Goal: Task Accomplishment & Management: Complete application form

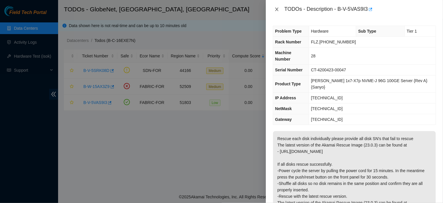
click at [275, 8] on icon "close" at bounding box center [276, 9] width 3 height 3
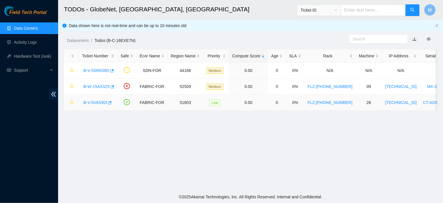
click at [88, 101] on link "B-V-5VAS9I3" at bounding box center [95, 102] width 24 height 5
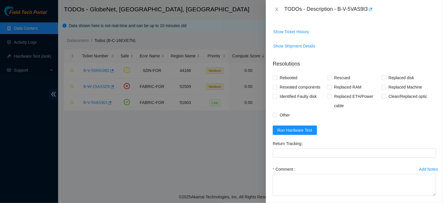
scroll to position [224, 0]
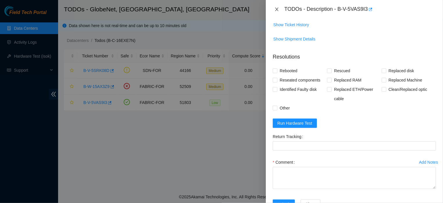
click at [277, 10] on icon "close" at bounding box center [276, 9] width 3 height 3
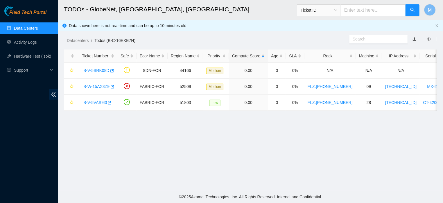
scroll to position [144, 0]
click at [99, 84] on link "B-W-15AX3Z9" at bounding box center [96, 86] width 26 height 5
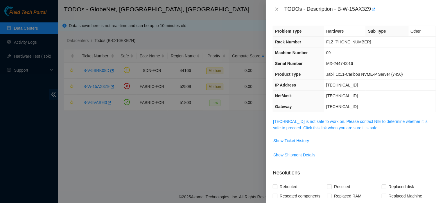
scroll to position [85, 0]
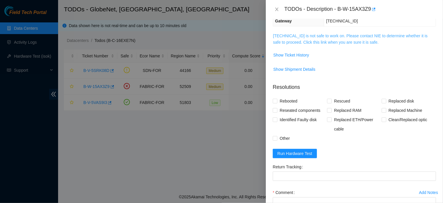
click at [308, 42] on link "23.12.41.172 is not safe to work on. Please contact NIE to determine whether it…" at bounding box center [350, 38] width 155 height 11
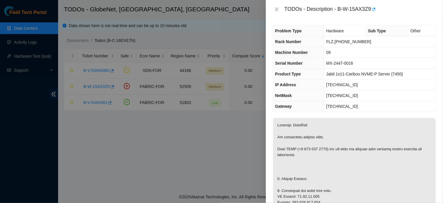
scroll to position [0, 0]
click at [277, 9] on icon "close" at bounding box center [277, 9] width 5 height 5
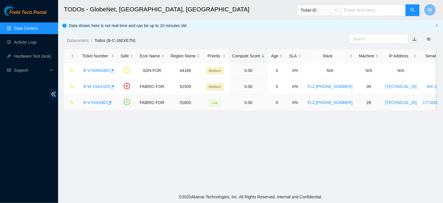
click at [85, 102] on link "B-V-5VAS9I3" at bounding box center [95, 102] width 24 height 5
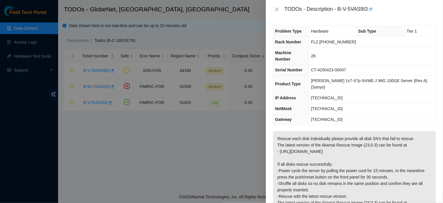
click at [211, 142] on div at bounding box center [221, 101] width 443 height 203
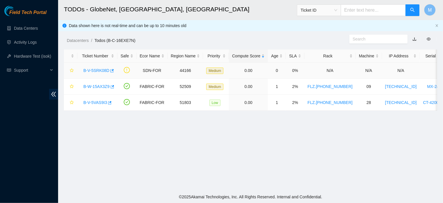
click at [96, 69] on link "B-V-5SRK08D" at bounding box center [96, 70] width 26 height 5
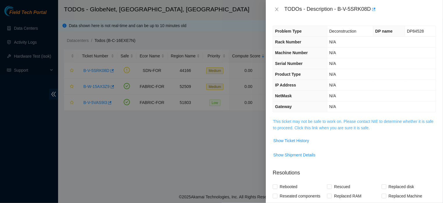
click at [318, 128] on link "This ticket may not be safe to work on. Please contact NIE to determine whether…" at bounding box center [353, 124] width 160 height 11
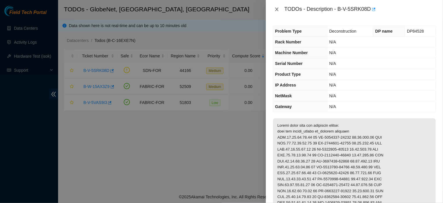
click at [277, 8] on icon "close" at bounding box center [277, 9] width 5 height 5
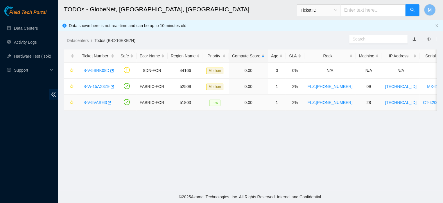
click at [97, 103] on link "B-V-5VAS9I3" at bounding box center [95, 102] width 24 height 5
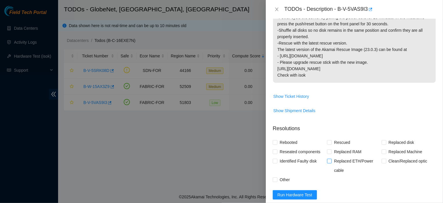
scroll to position [177, 0]
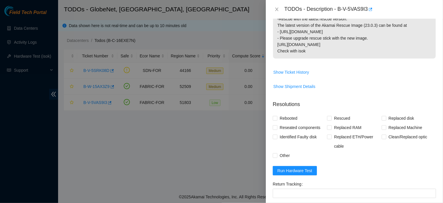
drag, startPoint x: 276, startPoint y: 125, endPoint x: 318, endPoint y: 42, distance: 92.8
click at [318, 42] on p "Rescue each disk individually please provide all disk SN's that fail to rescue …" at bounding box center [354, 6] width 163 height 105
copy p "Rescue each disk individually please provide all disk SN's that fail to rescue …"
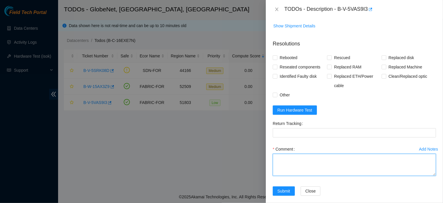
click at [353, 153] on textarea "Comment" at bounding box center [354, 164] width 163 height 22
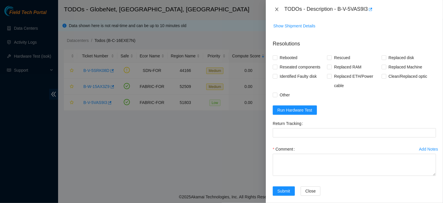
click at [275, 8] on icon "close" at bounding box center [277, 9] width 5 height 5
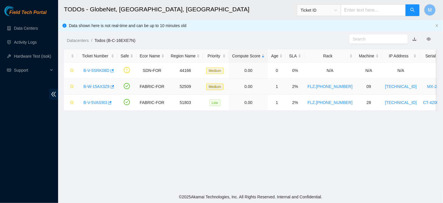
scroll to position [170, 0]
click at [94, 87] on link "B-W-15AX3Z9" at bounding box center [96, 86] width 26 height 5
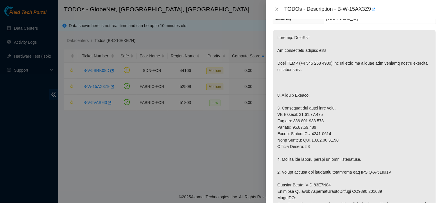
scroll to position [87, 0]
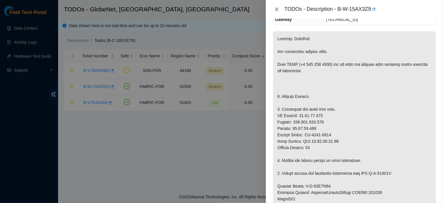
click at [275, 8] on icon "close" at bounding box center [277, 9] width 5 height 5
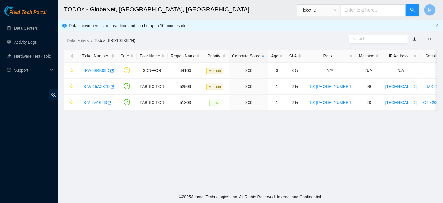
scroll to position [112, 0]
click at [101, 85] on link "B-W-15AX3Z9" at bounding box center [96, 86] width 26 height 5
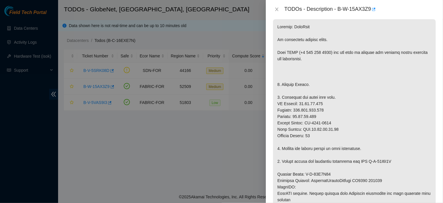
scroll to position [101, 0]
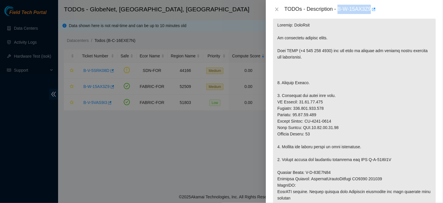
drag, startPoint x: 335, startPoint y: 9, endPoint x: 368, endPoint y: 10, distance: 32.9
click at [368, 10] on div "TODOs - Description - B-W-15AX3Z9" at bounding box center [360, 9] width 152 height 9
copy div "B-W-15AX3Z9"
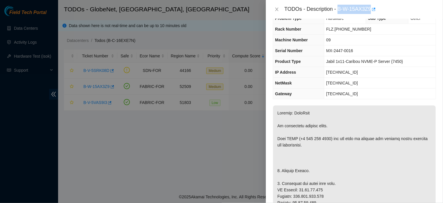
scroll to position [8, 0]
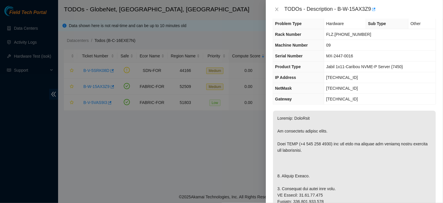
click at [153, 137] on div at bounding box center [221, 101] width 443 height 203
click at [275, 8] on icon "close" at bounding box center [277, 9] width 5 height 5
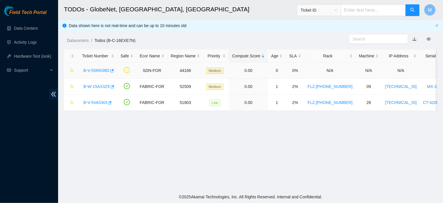
click at [94, 69] on link "B-V-5SRK08D" at bounding box center [96, 70] width 26 height 5
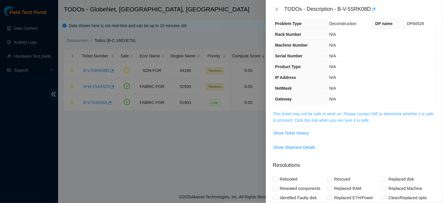
click at [327, 119] on link "This ticket may not be safe to work on. Please contact NIE to determine whether…" at bounding box center [353, 116] width 160 height 11
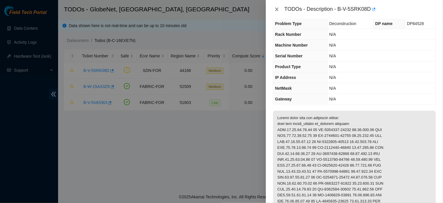
click at [275, 9] on icon "close" at bounding box center [277, 9] width 5 height 5
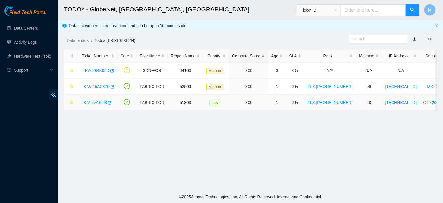
click at [92, 103] on link "B-V-5VAS9I3" at bounding box center [95, 102] width 24 height 5
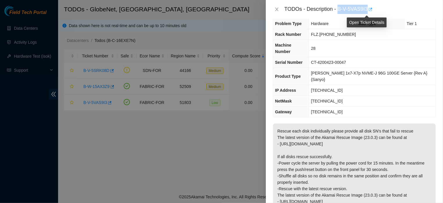
drag, startPoint x: 335, startPoint y: 10, endPoint x: 367, endPoint y: 5, distance: 32.3
copy div "B-V-5VAS9I3"
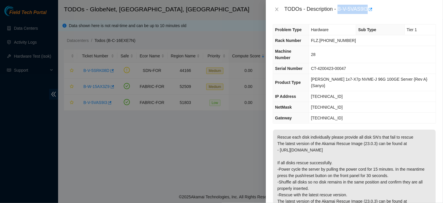
scroll to position [0, 0]
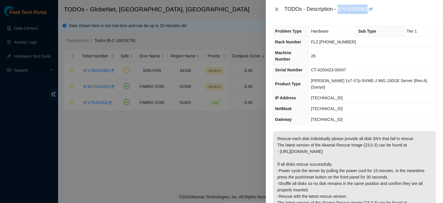
click at [278, 10] on icon "close" at bounding box center [277, 9] width 5 height 5
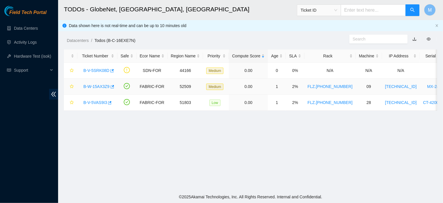
click at [88, 87] on link "B-W-15AX3Z9" at bounding box center [96, 86] width 26 height 5
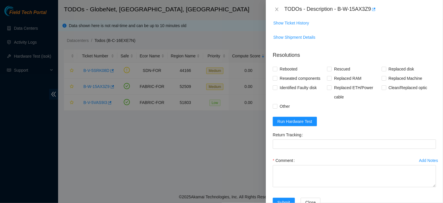
scroll to position [397, 0]
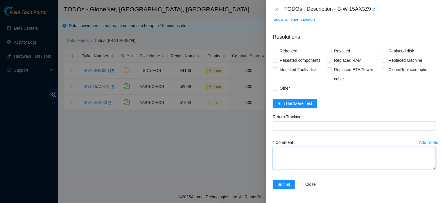
click at [309, 155] on textarea "Comment" at bounding box center [354, 158] width 163 height 22
paste textarea "INDIVIDUAL RESCUE WAS PERFORMED ON EACH DISK, THEY ALL WORKED, THE MACHINE WAS …"
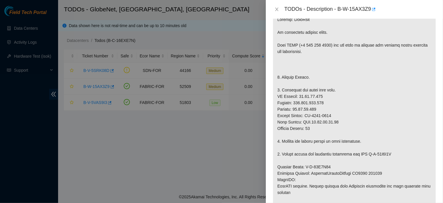
scroll to position [102, 0]
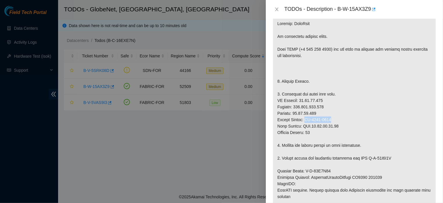
drag, startPoint x: 335, startPoint y: 120, endPoint x: 308, endPoint y: 121, distance: 27.6
click at [308, 121] on p at bounding box center [354, 148] width 163 height 264
copy p "MX-2449-0071"
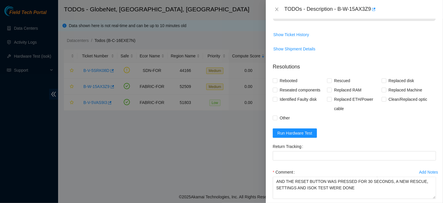
scroll to position [397, 0]
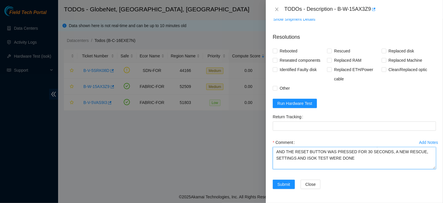
click at [348, 164] on textarea "INDIVIDUAL RESCUE WAS PERFORMED ON EACH DISK, THEY ALL WORKED, THE MACHINE WAS …" at bounding box center [354, 158] width 163 height 22
paste textarea "MX-2449-0071"
type textarea "INDIVIDUAL RESCUE WAS PERFORMED ON EACH DISK, THEY ALL WORKED, THE MACHINE WAS …"
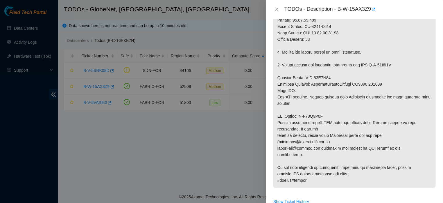
scroll to position [183, 0]
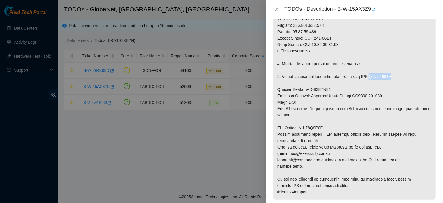
drag, startPoint x: 397, startPoint y: 77, endPoint x: 371, endPoint y: 79, distance: 25.7
click at [371, 79] on p at bounding box center [354, 67] width 163 height 264
copy p "B-W-15F8P3D"
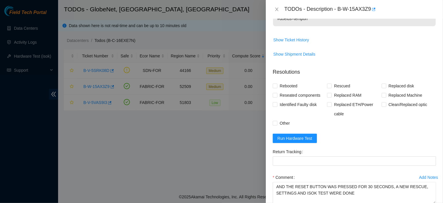
scroll to position [358, 0]
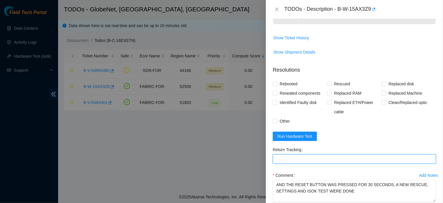
click at [356, 158] on Tracking "Return Tracking" at bounding box center [354, 158] width 163 height 9
paste Tracking "B-W-15F8P3D"
type Tracking "B-W-15F8P3D"
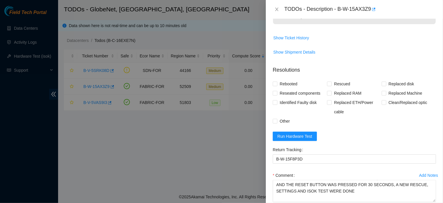
scroll to position [341, 0]
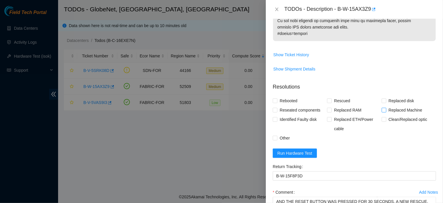
click at [382, 110] on input "Replaced Machine" at bounding box center [384, 110] width 4 height 4
checkbox input "true"
click at [329, 100] on input "Rescued" at bounding box center [329, 100] width 4 height 4
checkbox input "true"
click at [275, 102] on input "Rebooted" at bounding box center [275, 100] width 4 height 4
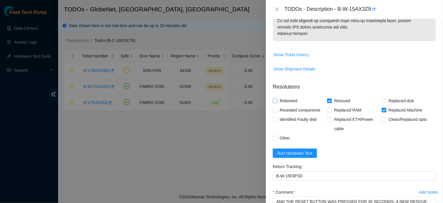
checkbox input "true"
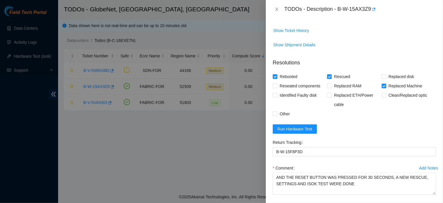
scroll to position [368, 0]
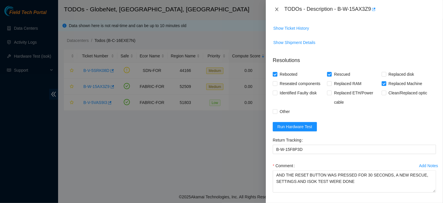
click at [277, 8] on icon "close" at bounding box center [277, 9] width 5 height 5
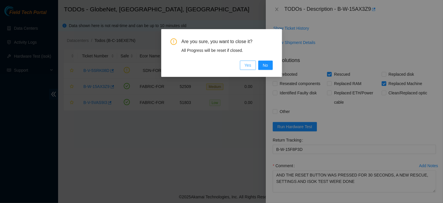
click at [250, 66] on span "Yes" at bounding box center [248, 65] width 7 height 6
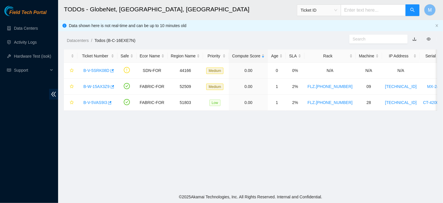
scroll to position [144, 0]
click at [95, 70] on link "B-V-5SRK08D" at bounding box center [96, 70] width 26 height 5
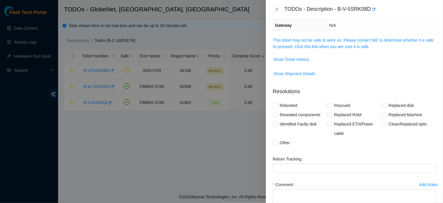
scroll to position [23, 0]
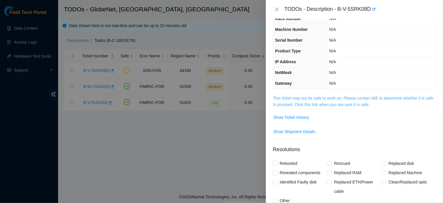
click at [325, 104] on link "This ticket may not be safe to work on. Please contact NIE to determine whether…" at bounding box center [353, 101] width 160 height 11
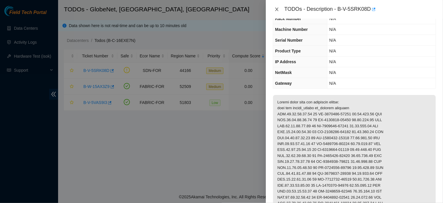
click at [277, 8] on icon "close" at bounding box center [277, 9] width 5 height 5
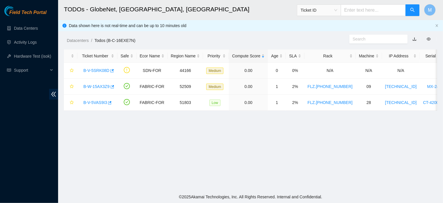
scroll to position [30, 0]
click at [94, 102] on link "B-V-5VAS9I3" at bounding box center [95, 102] width 24 height 5
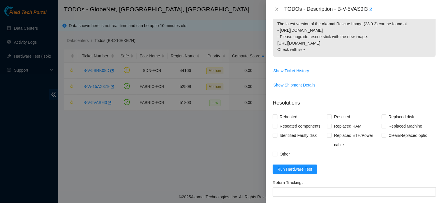
scroll to position [185, 0]
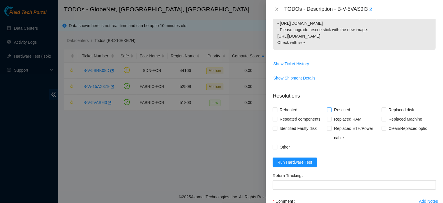
click at [328, 107] on input "Rescued" at bounding box center [329, 109] width 4 height 4
checkbox input "true"
click at [275, 107] on input "Rebooted" at bounding box center [275, 109] width 4 height 4
checkbox input "true"
click at [275, 144] on input "Other" at bounding box center [275, 146] width 4 height 4
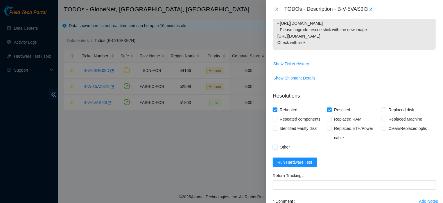
checkbox input "true"
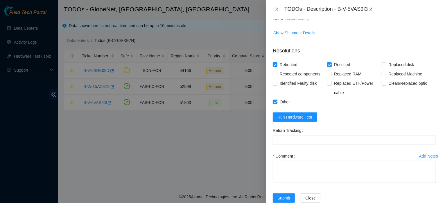
scroll to position [237, 0]
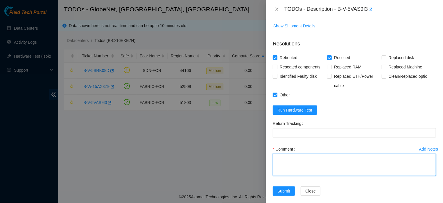
click at [356, 153] on textarea "Comment" at bounding box center [354, 164] width 163 height 22
paste textarea "INDIVIDUAL RESCUE WAS PERFORMED ON EACH DISK, THEY ALL WORKED, THE MACHINE WAS …"
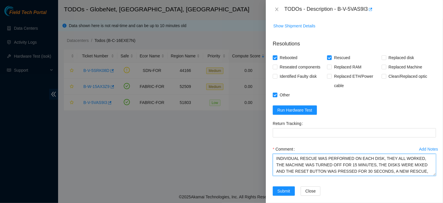
type textarea "INDIVIDUAL RESCUE WAS PERFORMED ON EACH DISK, THEY ALL WORKED, THE MACHINE WAS …"
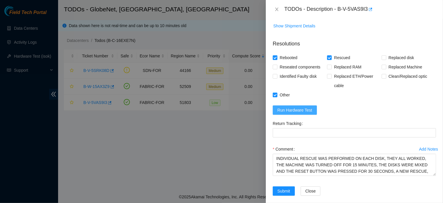
click at [302, 107] on span "Run Hardware Test" at bounding box center [294, 110] width 35 height 6
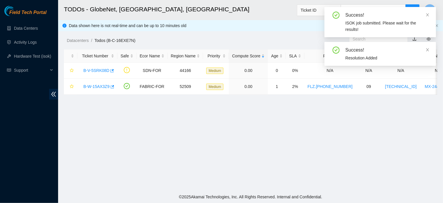
scroll to position [144, 0]
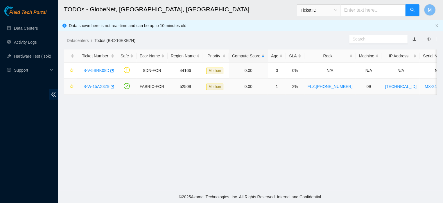
click at [98, 87] on link "B-W-15AX3Z9" at bounding box center [96, 86] width 26 height 5
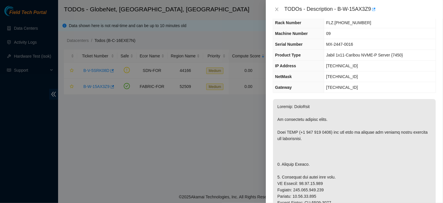
scroll to position [15, 0]
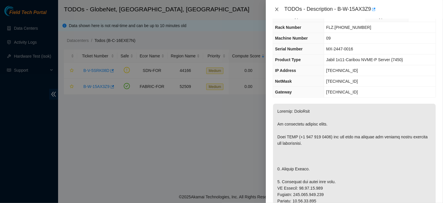
click at [277, 9] on icon "close" at bounding box center [277, 9] width 5 height 5
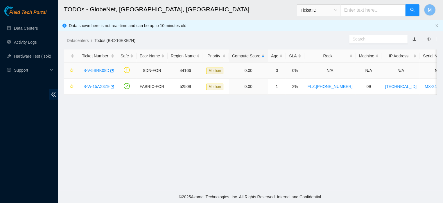
click at [95, 69] on link "B-V-5SRK08D" at bounding box center [96, 70] width 26 height 5
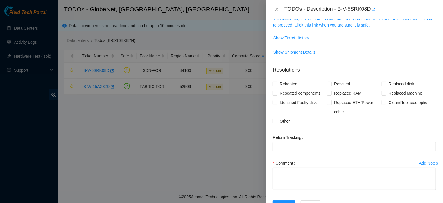
scroll to position [116, 0]
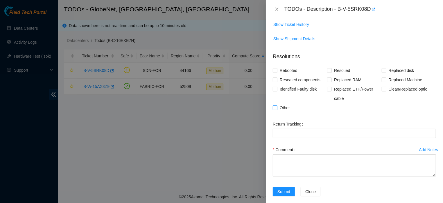
click at [275, 109] on input "Other" at bounding box center [275, 107] width 4 height 4
checkbox input "true"
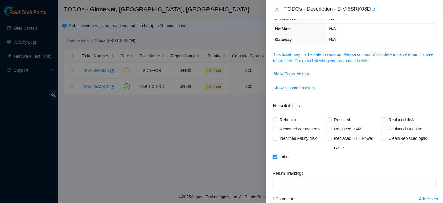
scroll to position [0, 0]
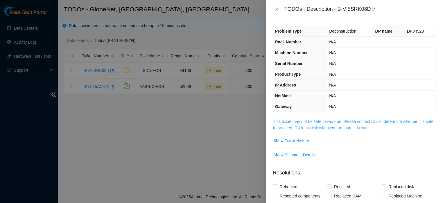
click at [314, 128] on link "This ticket may not be safe to work on. Please contact NIE to determine whether…" at bounding box center [353, 124] width 160 height 11
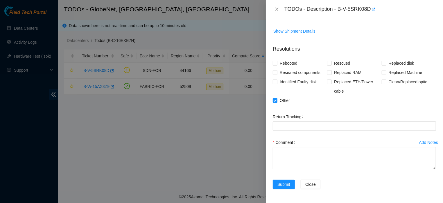
scroll to position [254, 0]
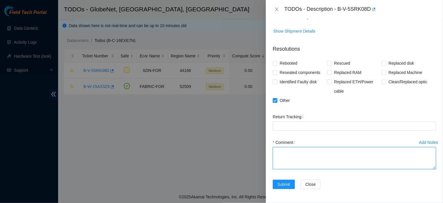
click at [339, 155] on textarea "Comment" at bounding box center [354, 158] width 163 height 22
paste textarea "DEACTIVATION OF ALL EQUIPMENT FROM FLZ.01.04.05.01.09 RACK"
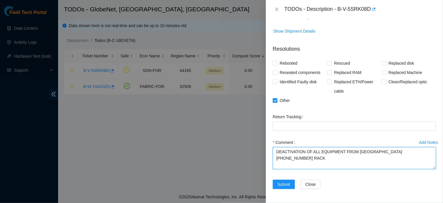
type textarea "DEACTIVATION OF ALL EQUIPMENT FROM FLZ.01.04.05.01.09 RACK"
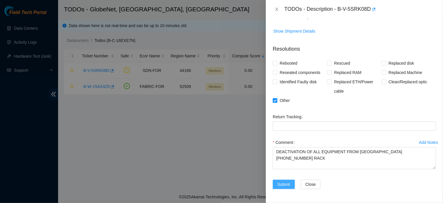
click at [284, 180] on button "Submit" at bounding box center [284, 183] width 22 height 9
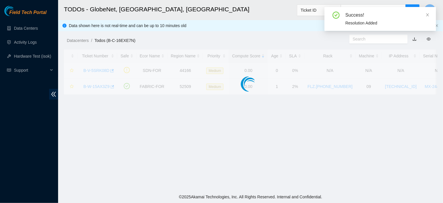
scroll to position [144, 0]
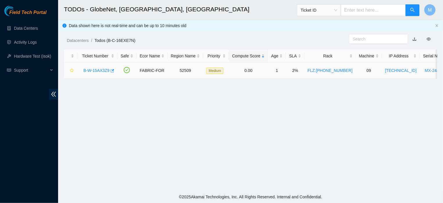
click at [101, 72] on link "B-W-15AX3Z9" at bounding box center [96, 70] width 26 height 5
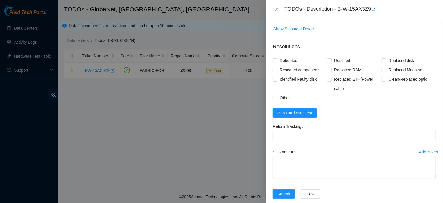
scroll to position [397, 0]
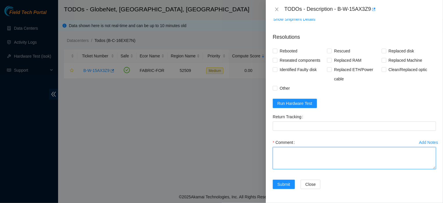
click at [358, 150] on textarea "Comment" at bounding box center [354, 158] width 163 height 22
paste textarea "MACHINE REPLACEMENT, RESCUE (23.0.3), SETTINGS, REBOOT AND ISOK"
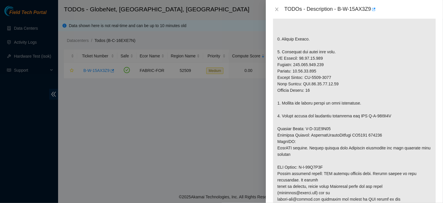
scroll to position [142, 0]
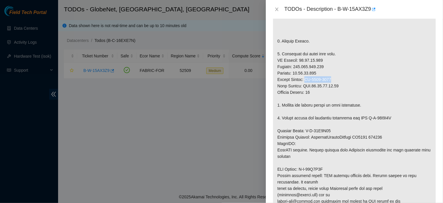
drag, startPoint x: 336, startPoint y: 79, endPoint x: 308, endPoint y: 81, distance: 27.7
click at [308, 81] on p at bounding box center [354, 108] width 163 height 264
copy p "MX-2449-0071"
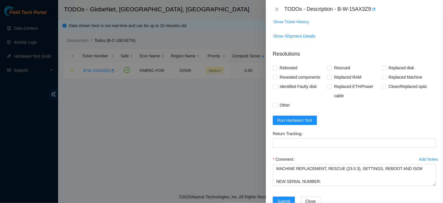
scroll to position [397, 0]
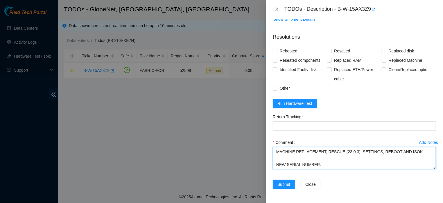
click at [359, 162] on textarea "MACHINE REPLACEMENT, RESCUE (23.0.3), SETTINGS, REBOOT AND ISOK NEW SERIAL NUMB…" at bounding box center [354, 158] width 163 height 22
paste textarea "MX-2449-0071"
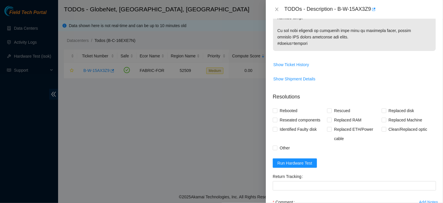
scroll to position [367, 0]
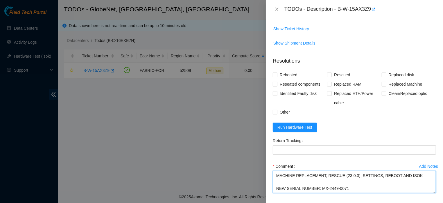
type textarea "MACHINE REPLACEMENT, RESCUE (23.0.3), SETTINGS, REBOOT AND ISOK NEW SERIAL NUMB…"
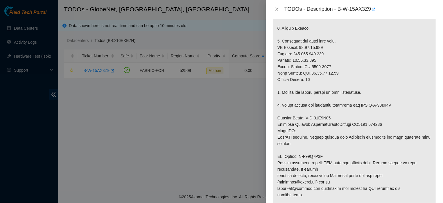
scroll to position [156, 0]
drag, startPoint x: 371, startPoint y: 104, endPoint x: 402, endPoint y: 105, distance: 31.1
click at [402, 105] on p at bounding box center [354, 94] width 163 height 264
copy p "B-W-15F8P3D"
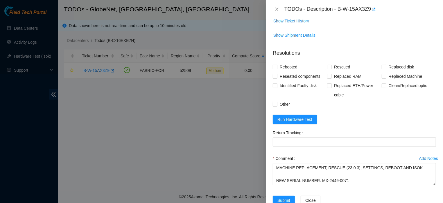
scroll to position [376, 0]
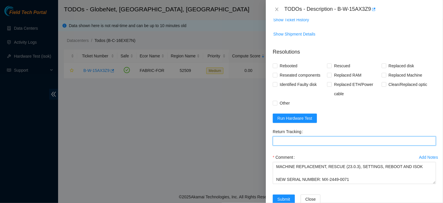
click at [360, 144] on Tracking "Return Tracking" at bounding box center [354, 140] width 163 height 9
paste Tracking "B-W-15F8P3D"
type Tracking "B-W-15F8P3D"
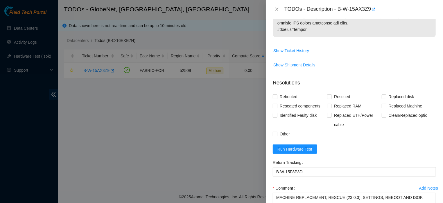
scroll to position [395, 0]
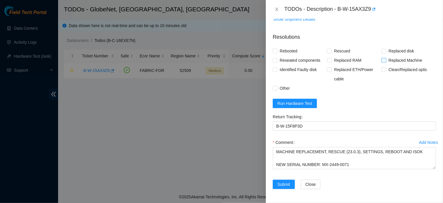
click at [382, 58] on input "Replaced Machine" at bounding box center [384, 60] width 4 height 4
checkbox input "true"
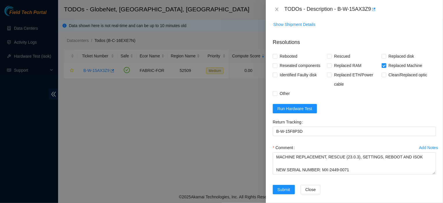
scroll to position [397, 0]
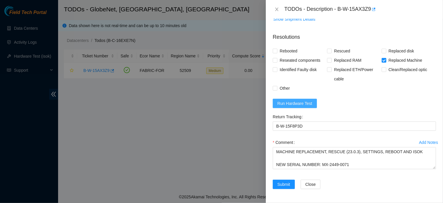
click at [292, 100] on span "Run Hardware Test" at bounding box center [294, 103] width 35 height 6
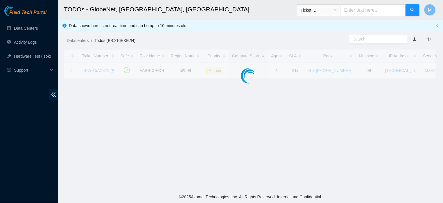
scroll to position [119, 0]
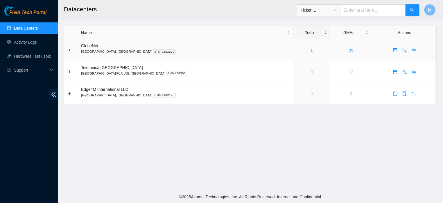
click at [311, 48] on link "1" at bounding box center [312, 50] width 2 height 5
click at [311, 50] on link "1" at bounding box center [312, 50] width 2 height 5
drag, startPoint x: 441, startPoint y: 89, endPoint x: 442, endPoint y: 109, distance: 20.1
click at [442, 109] on main "Datacenters Ticket ID M Name Todo RMAs Actions GlobeNet [GEOGRAPHIC_DATA], [GEO…" at bounding box center [250, 95] width 385 height 190
click at [19, 41] on link "Activity Logs" at bounding box center [25, 42] width 23 height 5
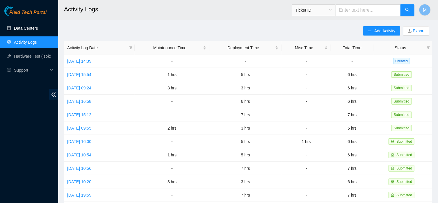
click at [15, 31] on link "Data Centers" at bounding box center [26, 28] width 24 height 5
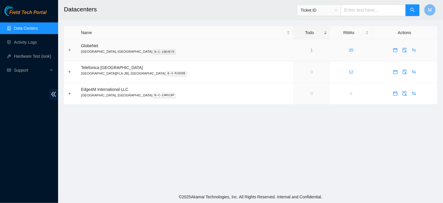
click at [311, 50] on link "1" at bounding box center [312, 50] width 2 height 5
click at [28, 44] on link "Activity Logs" at bounding box center [25, 42] width 23 height 5
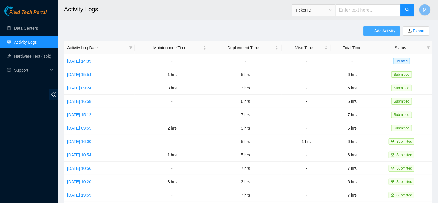
click at [385, 31] on span "Add Activity" at bounding box center [384, 31] width 21 height 6
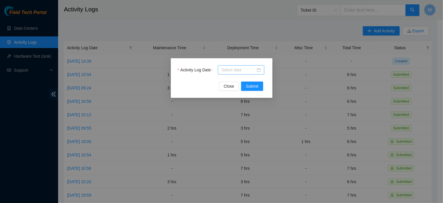
click at [259, 70] on div at bounding box center [241, 70] width 40 height 6
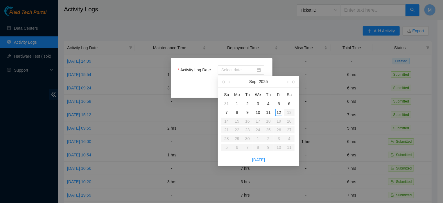
click at [261, 14] on div "Activity Log Date Close Submit" at bounding box center [221, 101] width 443 height 203
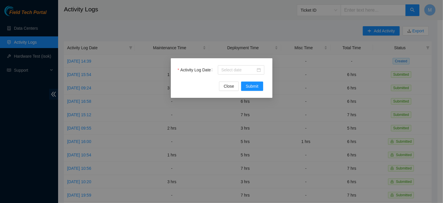
click at [261, 14] on div "Activity Log Date Close Submit" at bounding box center [221, 101] width 443 height 203
click at [227, 88] on span "Close" at bounding box center [229, 86] width 10 height 6
